Goal: Information Seeking & Learning: Learn about a topic

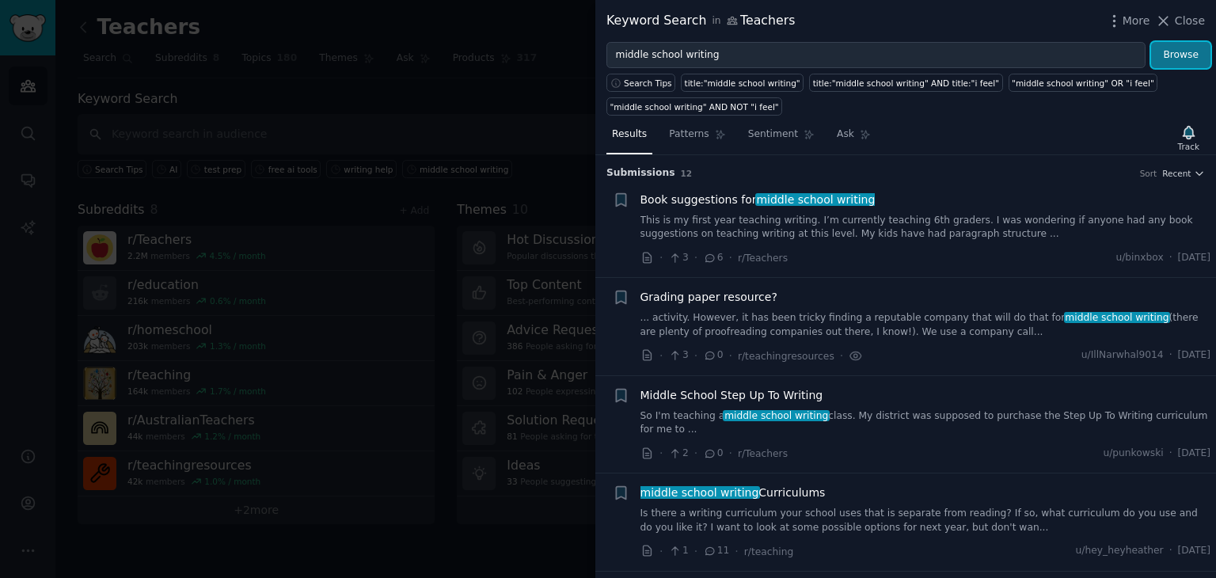
click at [1180, 52] on button "Browse" at bounding box center [1180, 55] width 59 height 27
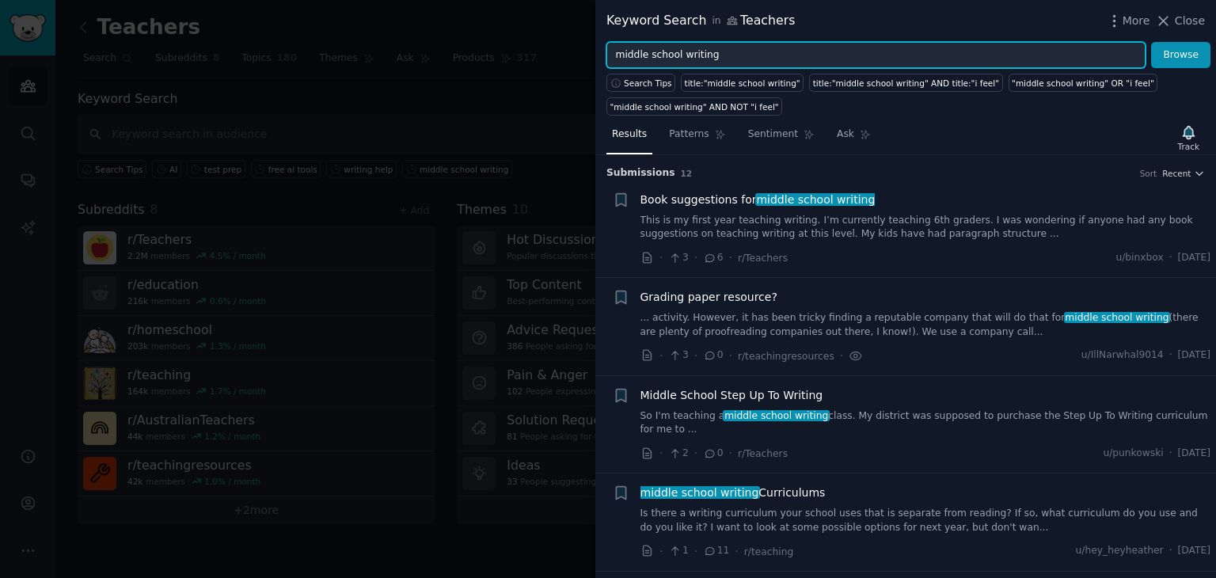
click at [774, 45] on input "middle school writing" at bounding box center [875, 55] width 539 height 27
type input "AI"
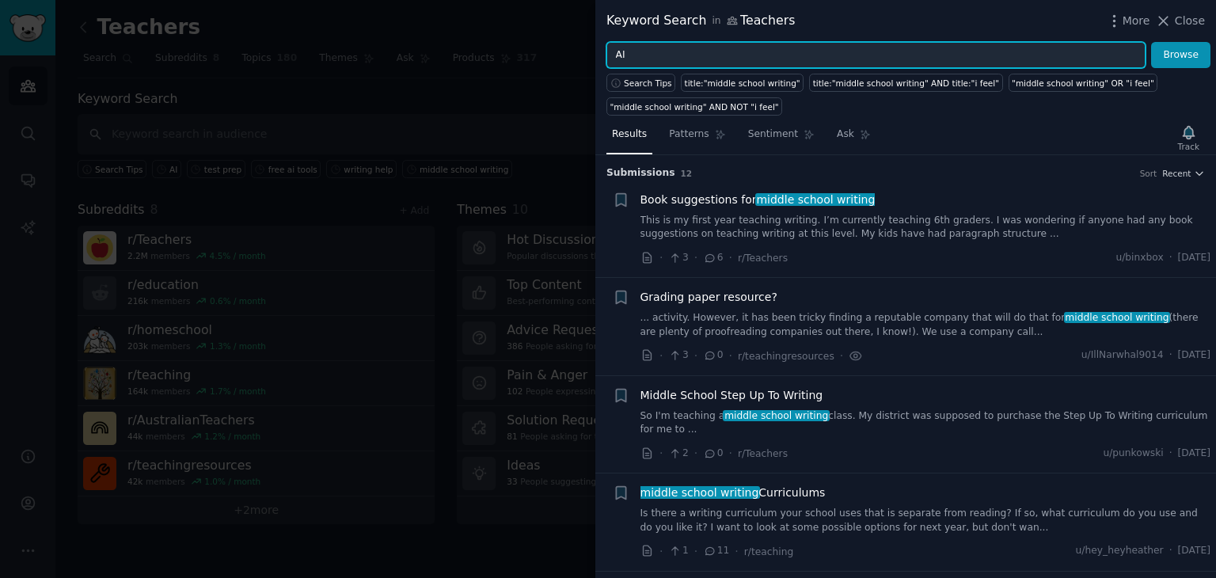
click at [1151, 42] on button "Browse" at bounding box center [1180, 55] width 59 height 27
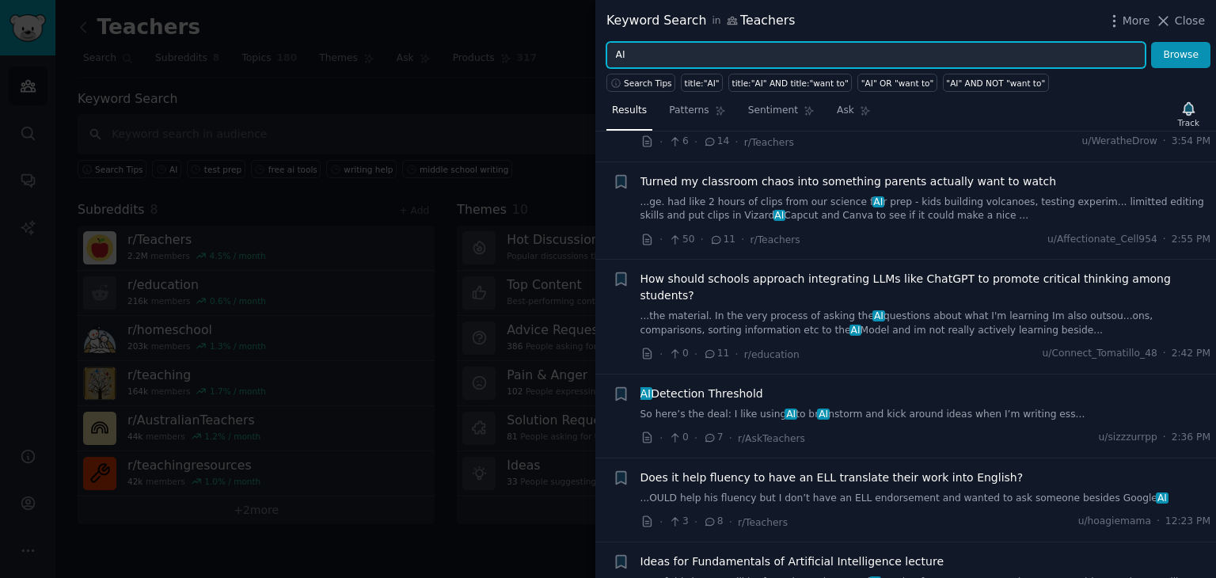
scroll to position [190, 0]
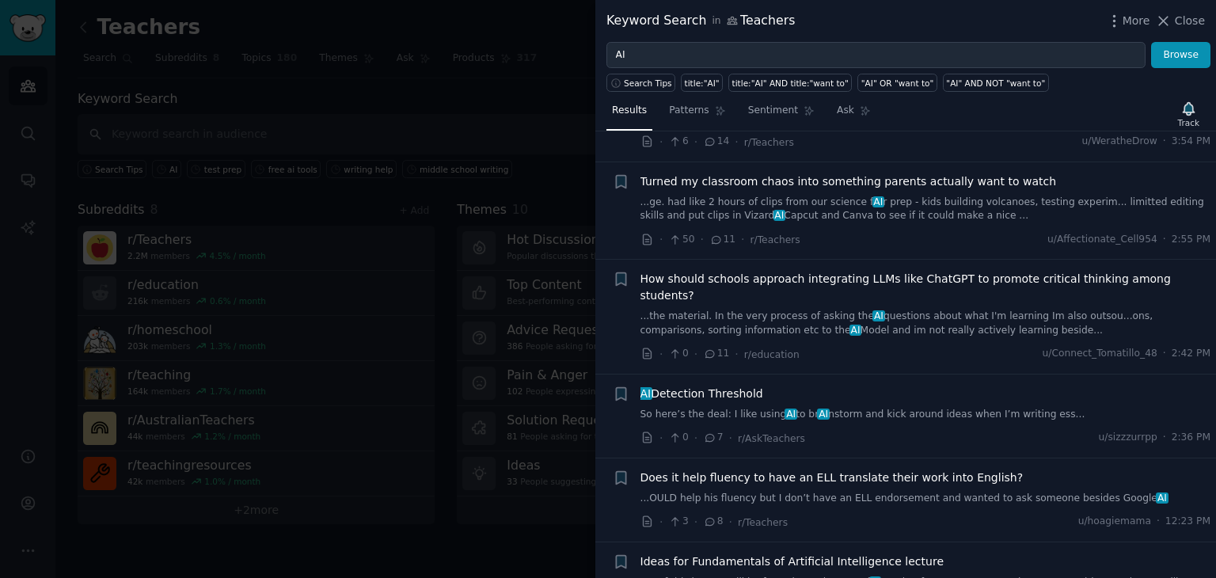
click at [783, 271] on span "How should schools approach integrating LLMs like ChatGPT to promote critical t…" at bounding box center [926, 287] width 571 height 33
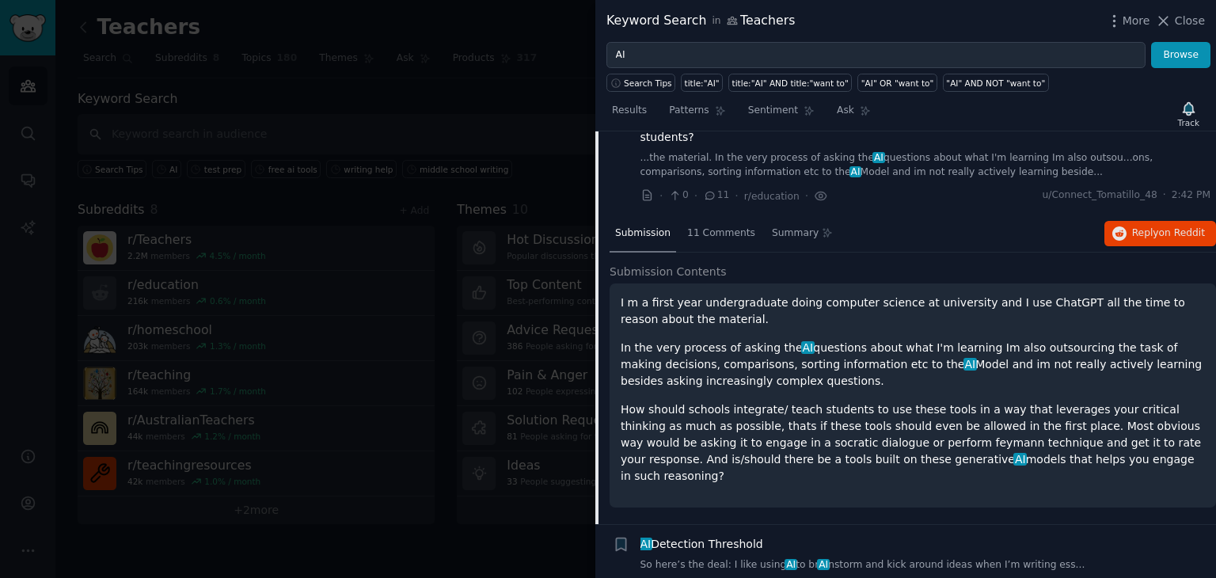
scroll to position [364, 0]
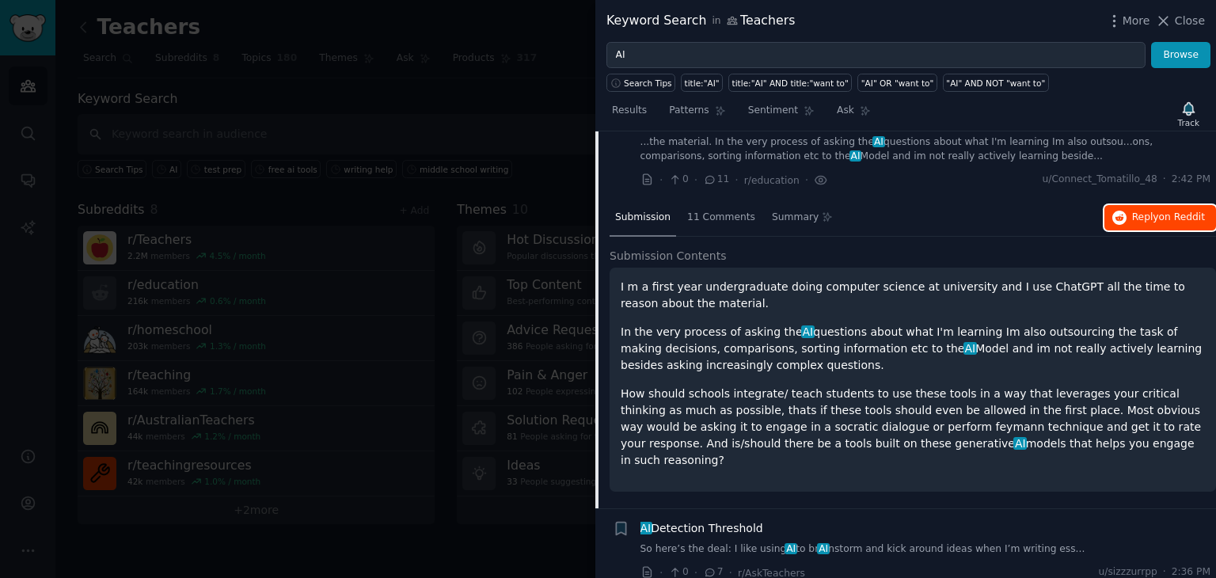
click at [1192, 211] on span "on Reddit" at bounding box center [1182, 216] width 46 height 11
click at [1180, 26] on span "Close" at bounding box center [1190, 21] width 30 height 17
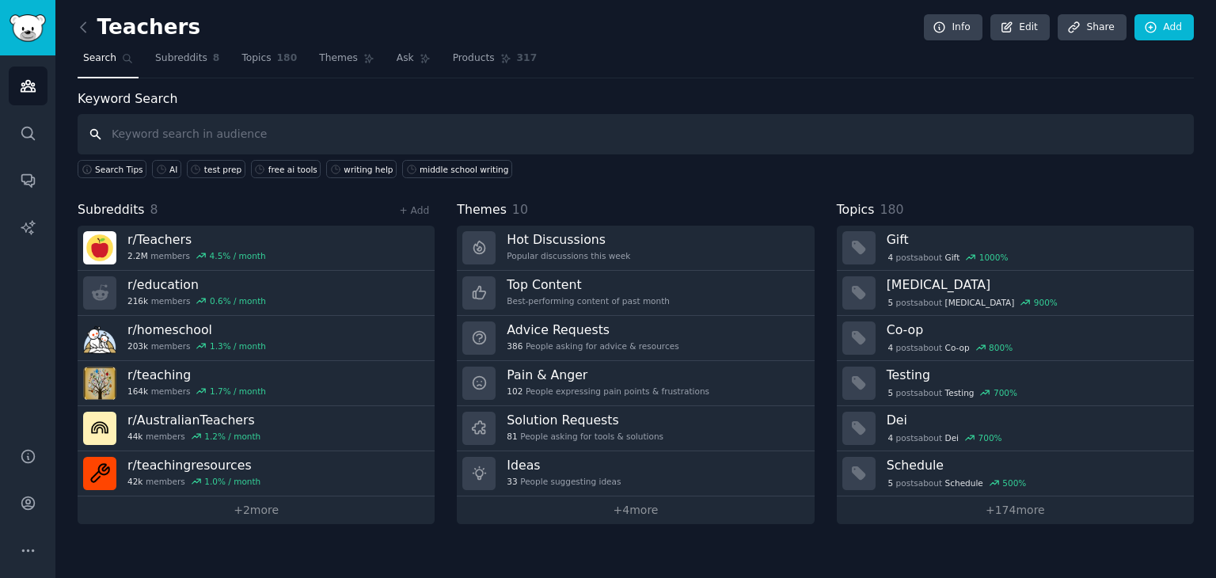
click at [517, 133] on input "text" at bounding box center [636, 134] width 1116 height 40
type input "AI"
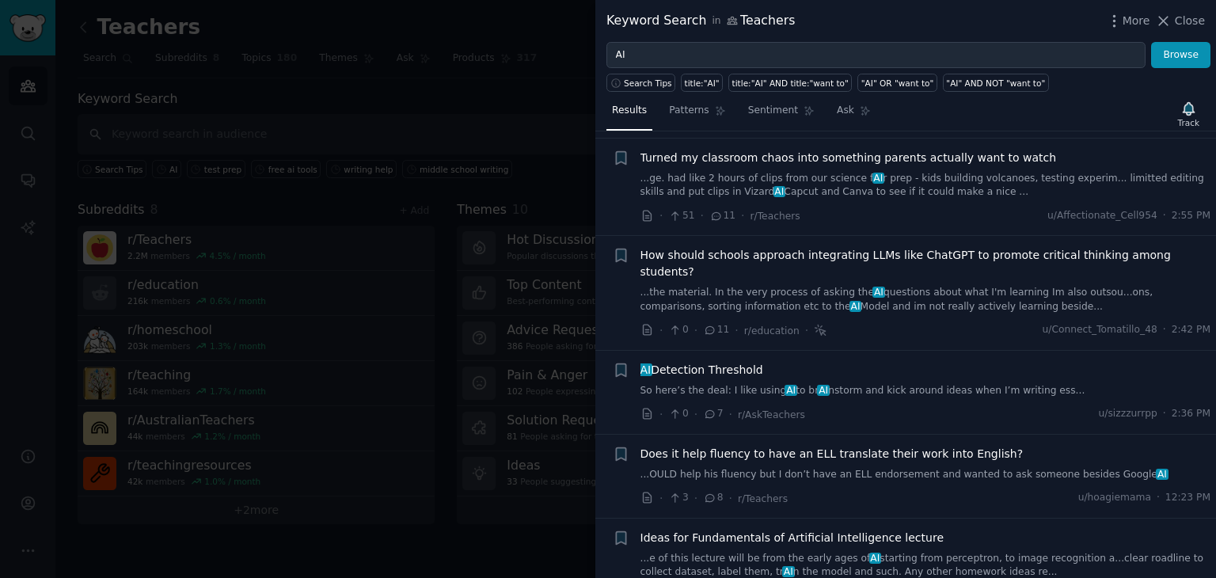
scroll to position [217, 0]
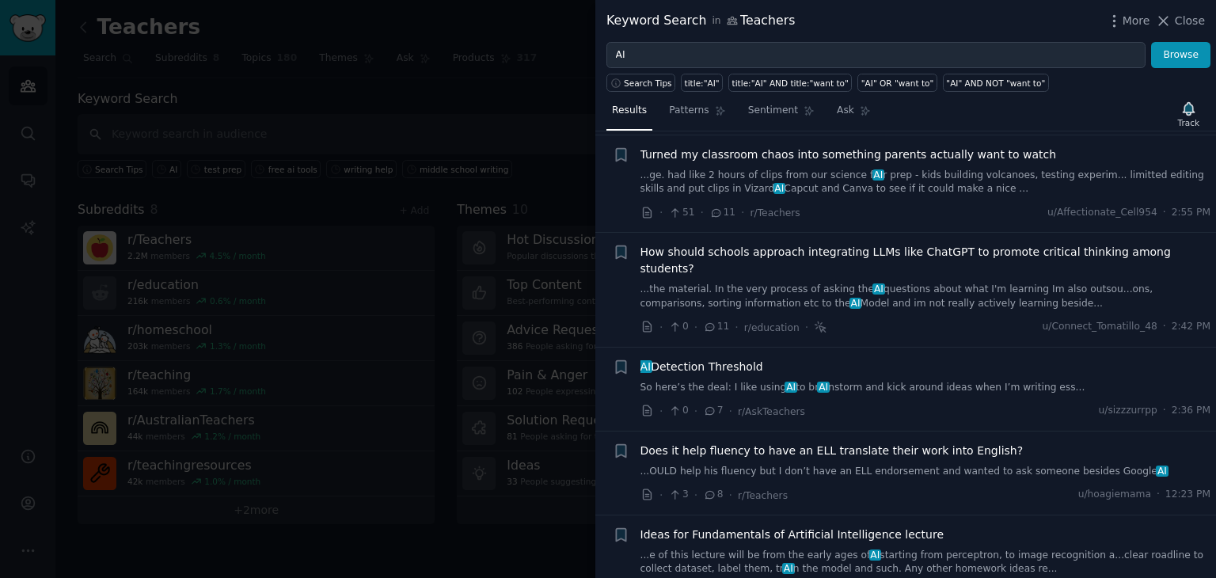
click at [819, 381] on link "So here’s the deal: I like using AI to br AI nstorm and kick around ideas when …" at bounding box center [926, 388] width 571 height 14
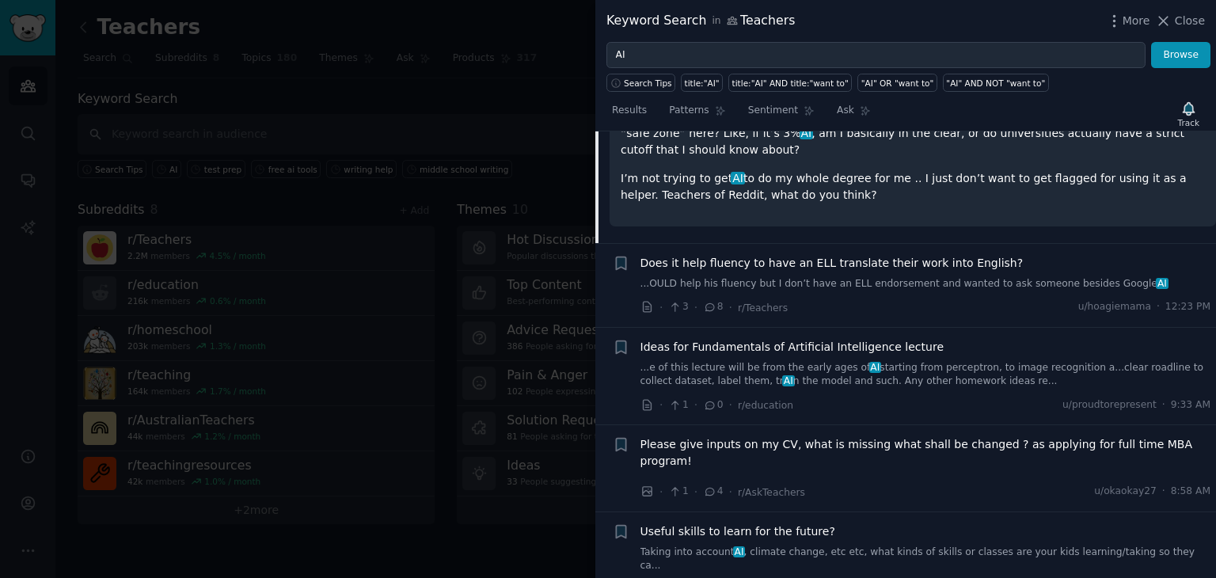
scroll to position [712, 0]
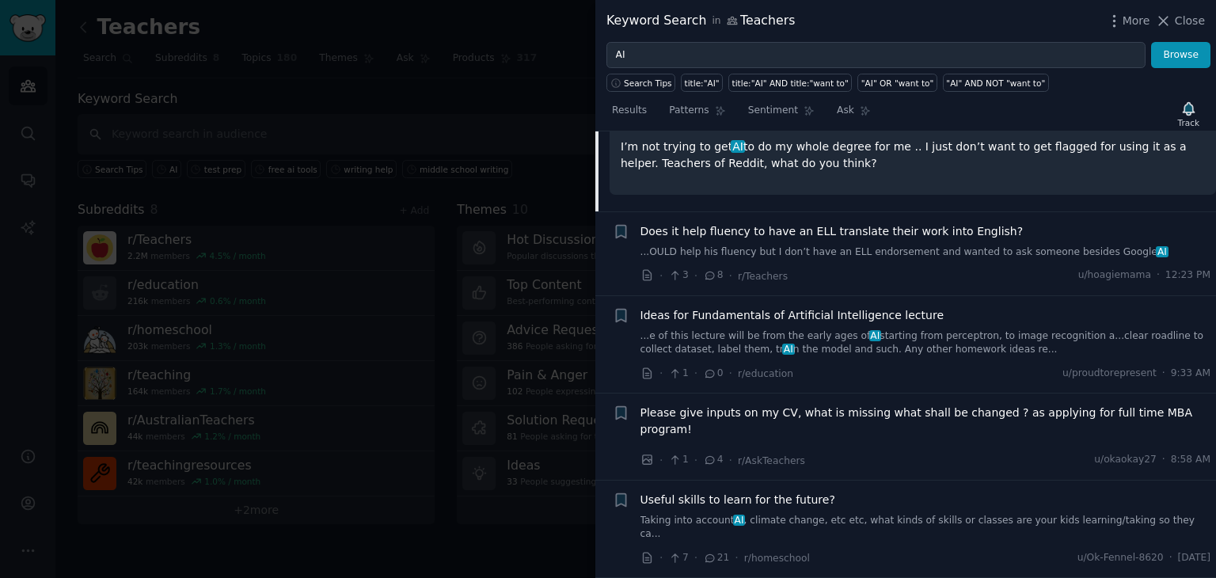
click at [798, 329] on link "...e of this lecture will be from the early ages of AI starting from perceptron…" at bounding box center [926, 343] width 571 height 28
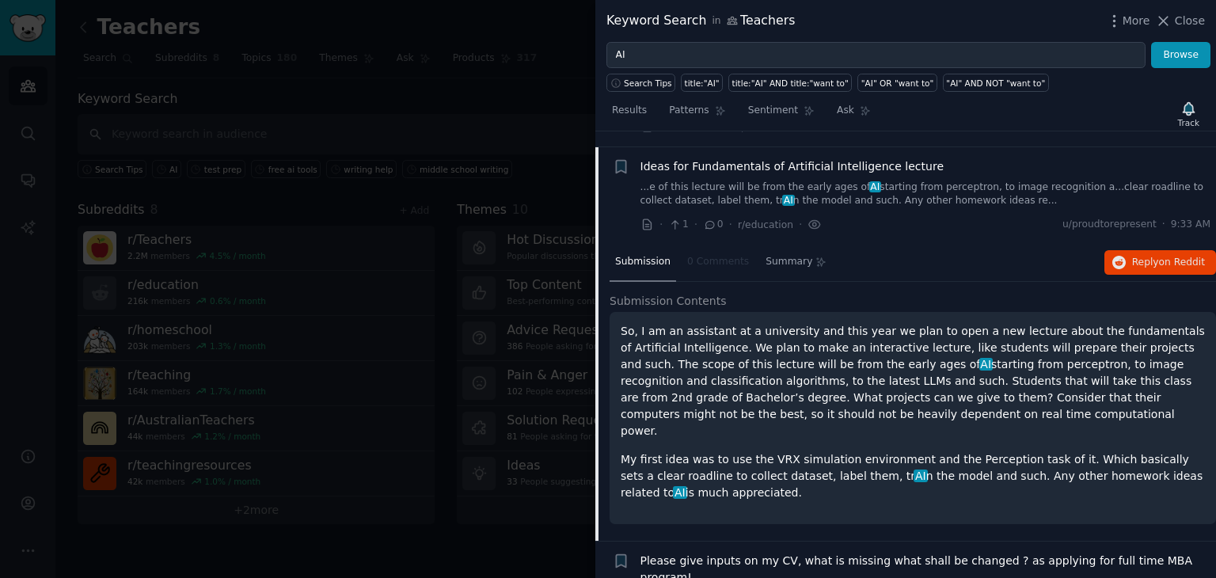
scroll to position [586, 0]
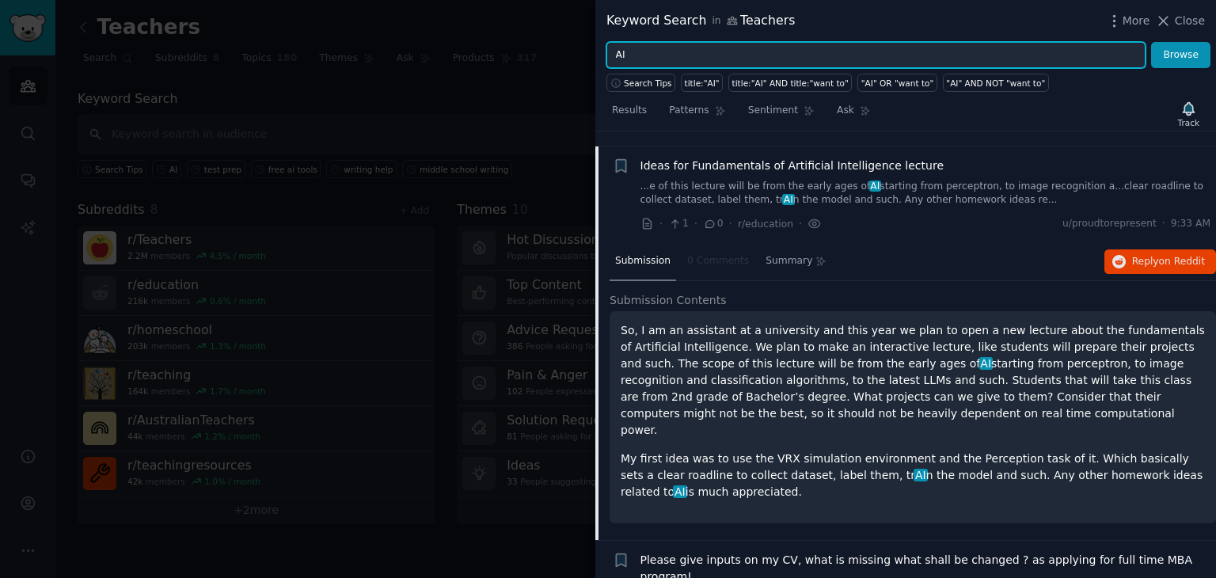
click at [686, 55] on input "AI" at bounding box center [875, 55] width 539 height 27
click at [1151, 42] on button "Browse" at bounding box center [1180, 55] width 59 height 27
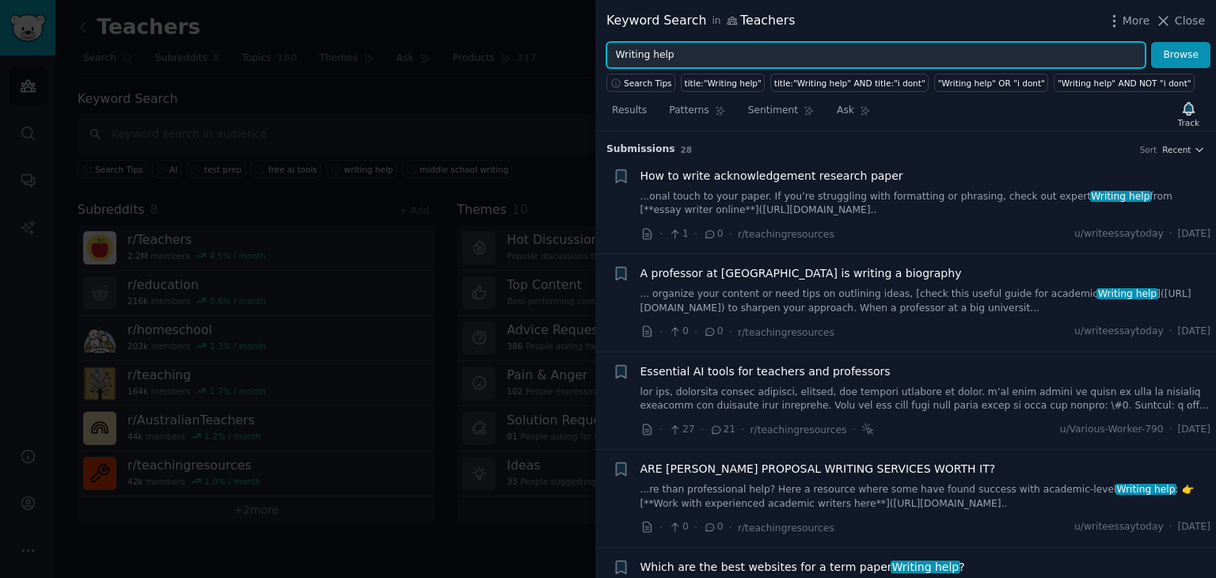
click at [686, 55] on input "Writing help" at bounding box center [875, 55] width 539 height 27
type input "AI tutor"
click at [1151, 42] on button "Browse" at bounding box center [1180, 55] width 59 height 27
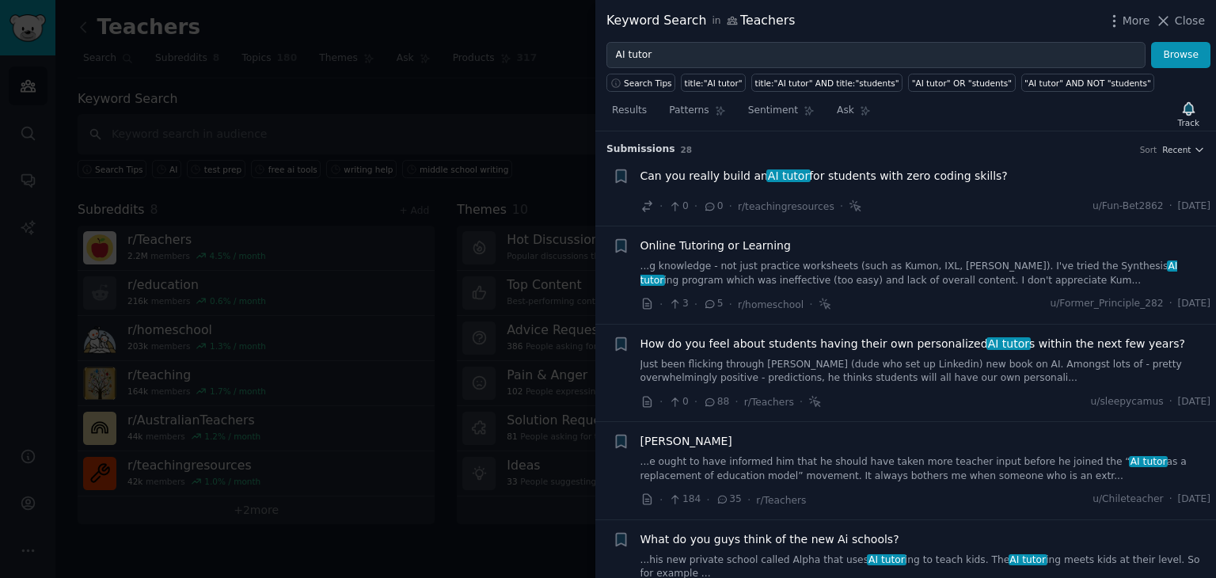
click at [712, 241] on span "Online Tutoring or Learning" at bounding box center [716, 246] width 150 height 17
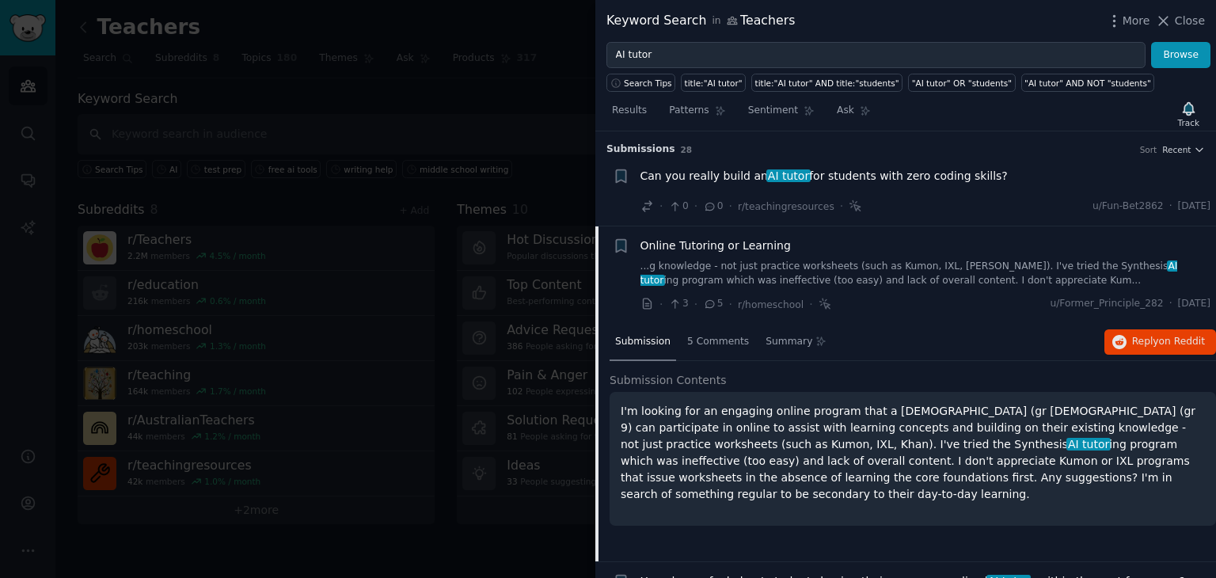
scroll to position [95, 0]
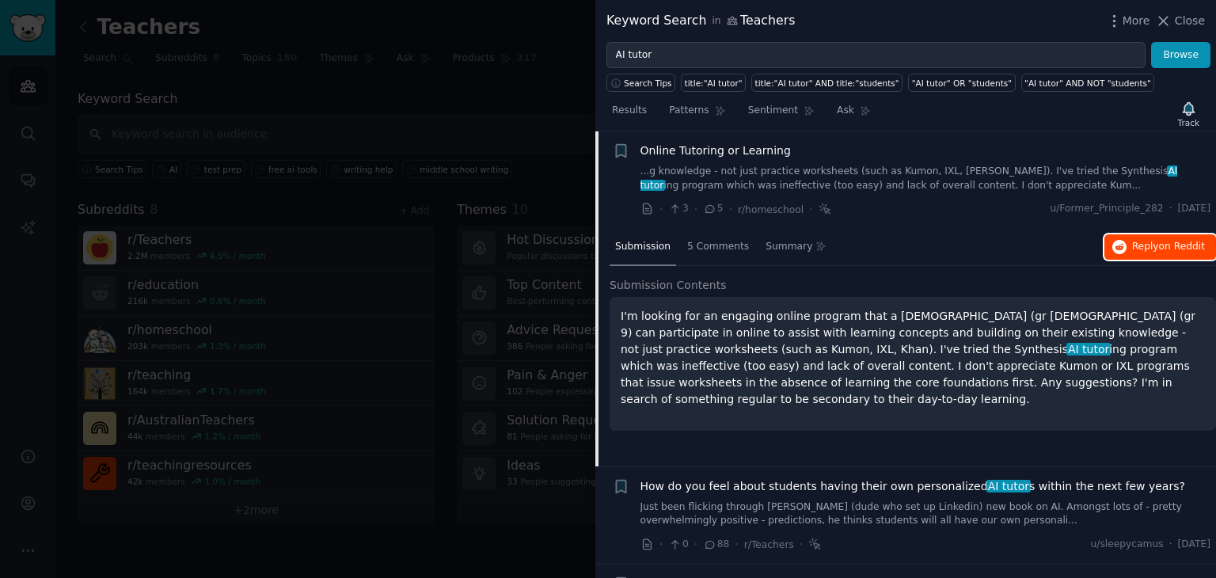
click at [1154, 248] on span "Reply on Reddit" at bounding box center [1168, 247] width 73 height 14
